Goal: Find specific page/section: Find specific page/section

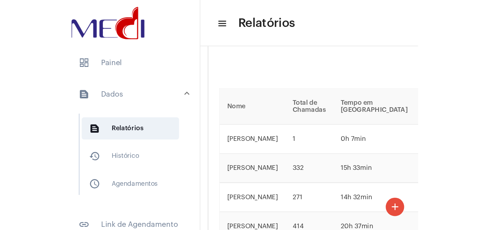
scroll to position [1289, 0]
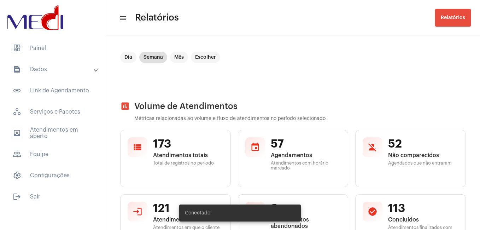
click at [57, 70] on mat-panel-title "text_snippet_outlined Dados" at bounding box center [54, 69] width 82 height 8
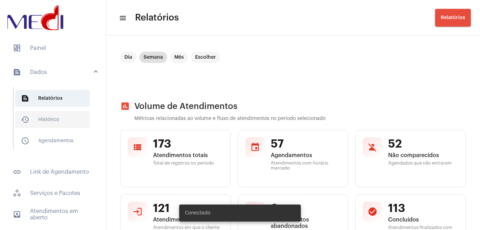
click at [37, 123] on span "history_outlined Histórico" at bounding box center [52, 119] width 75 height 17
